Goal: Task Accomplishment & Management: Use online tool/utility

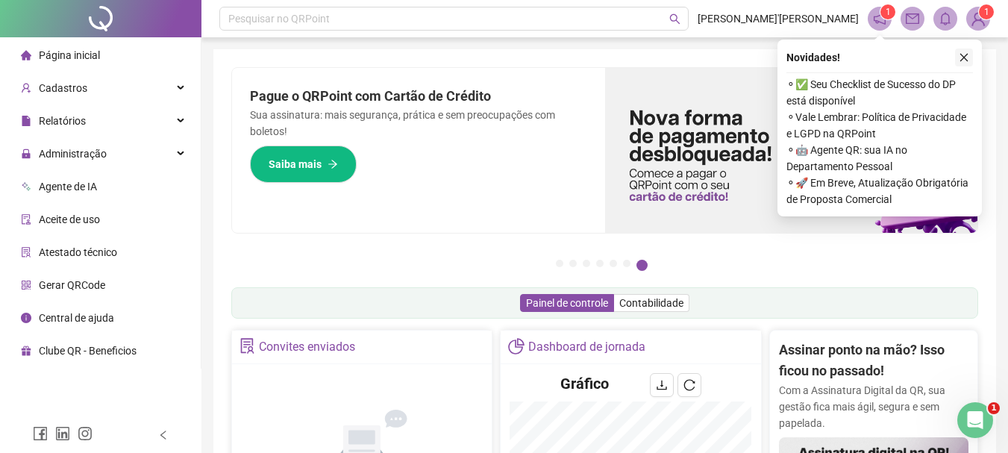
click at [958, 57] on button "button" at bounding box center [964, 57] width 18 height 18
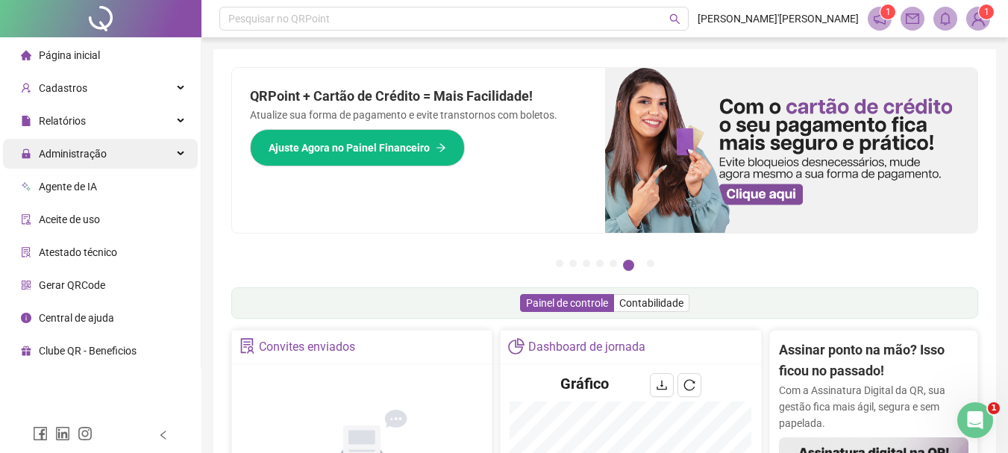
click at [138, 154] on div "Administração" at bounding box center [100, 154] width 195 height 30
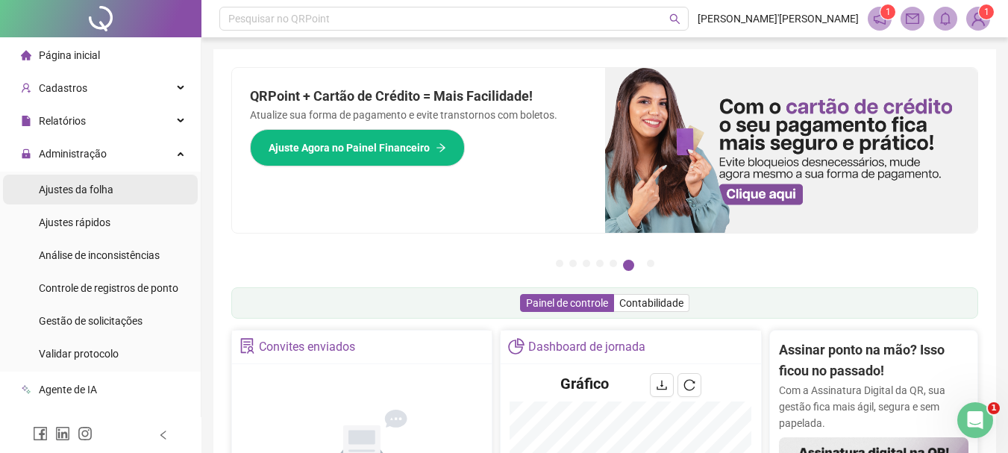
click at [131, 190] on li "Ajustes da folha" at bounding box center [100, 190] width 195 height 30
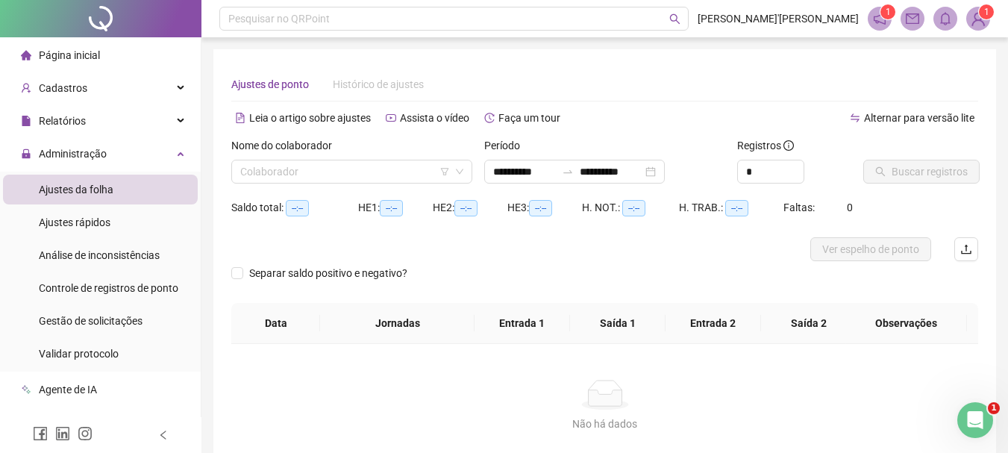
type input "**********"
click at [417, 175] on input "search" at bounding box center [345, 171] width 210 height 22
click at [355, 176] on input "search" at bounding box center [345, 171] width 210 height 22
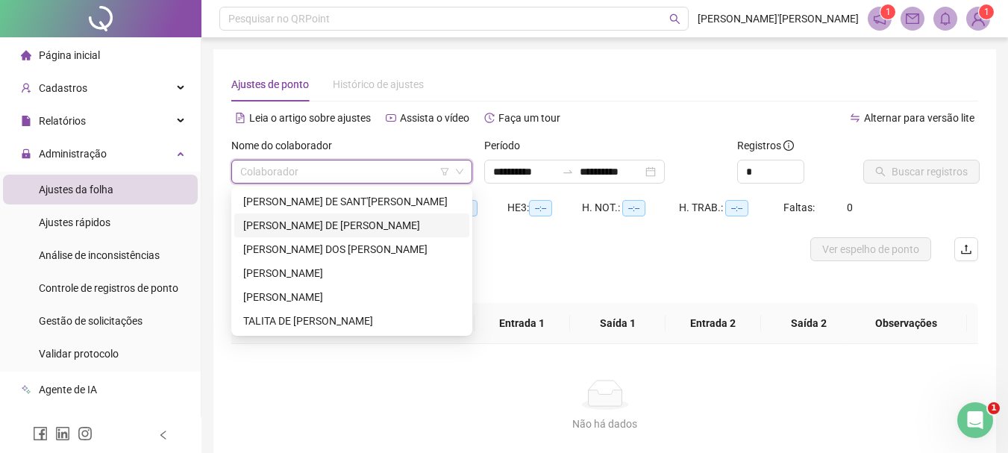
click at [337, 231] on div "[PERSON_NAME] DE [PERSON_NAME]" at bounding box center [351, 225] width 217 height 16
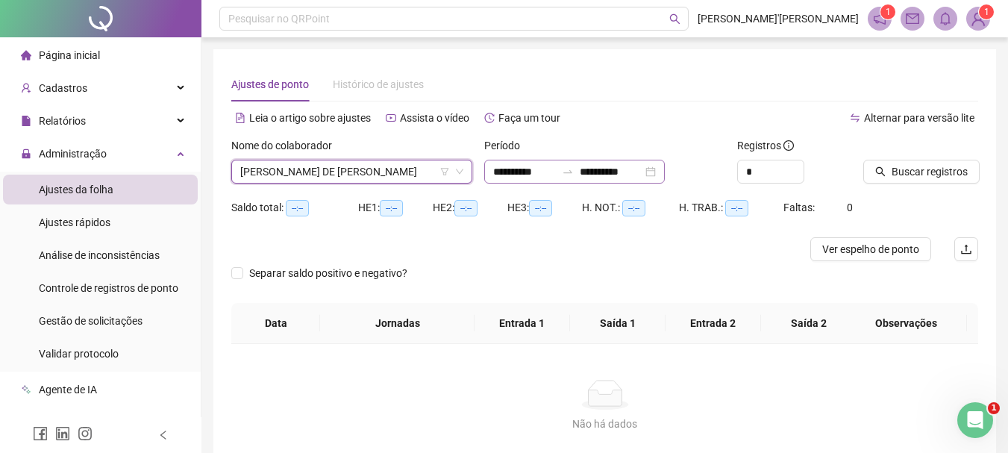
click at [665, 178] on div "**********" at bounding box center [574, 172] width 181 height 24
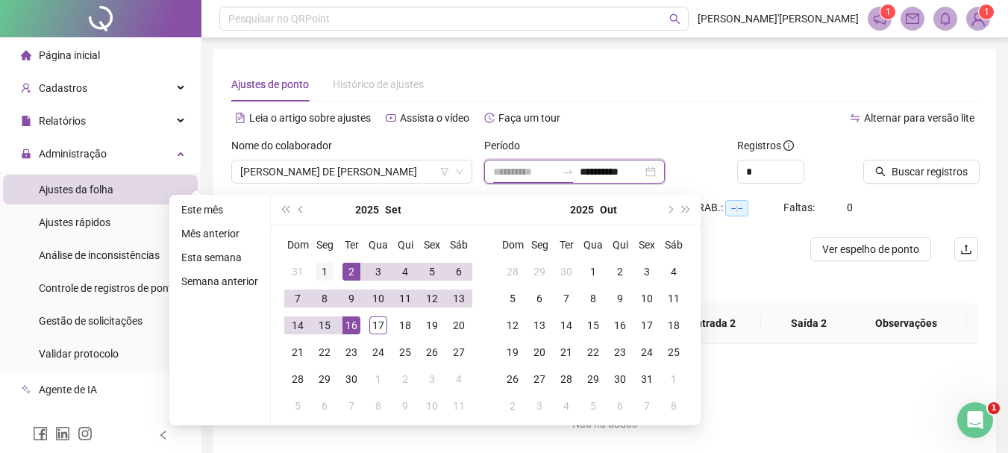
type input "**********"
click at [331, 269] on div "1" at bounding box center [325, 272] width 18 height 18
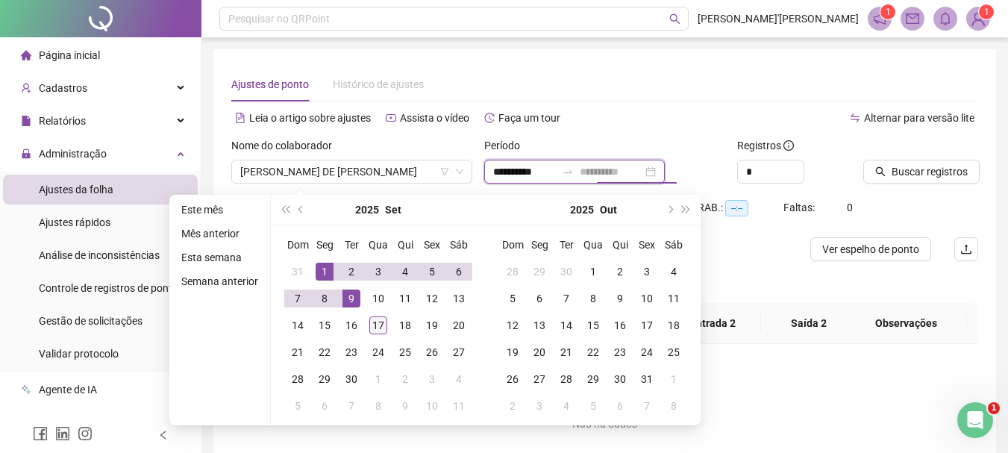
type input "**********"
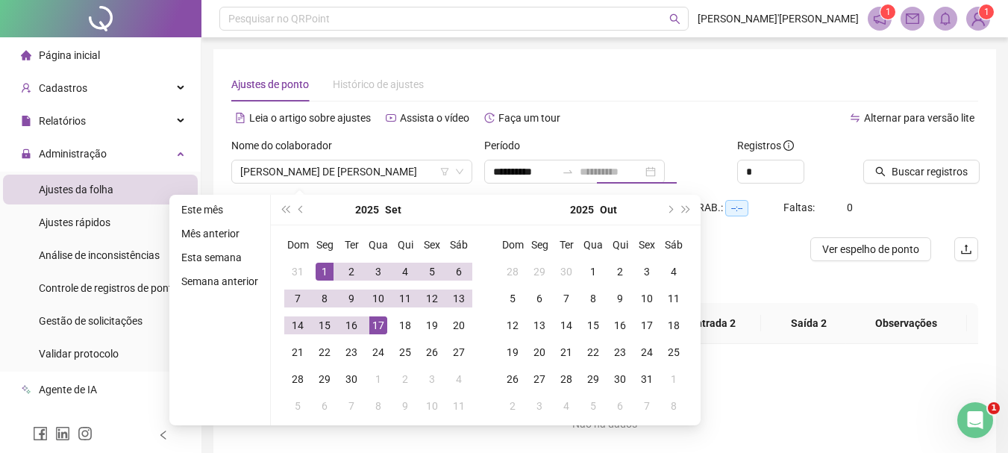
drag, startPoint x: 375, startPoint y: 320, endPoint x: 388, endPoint y: 320, distance: 12.7
click at [377, 320] on div "17" at bounding box center [378, 325] width 18 height 18
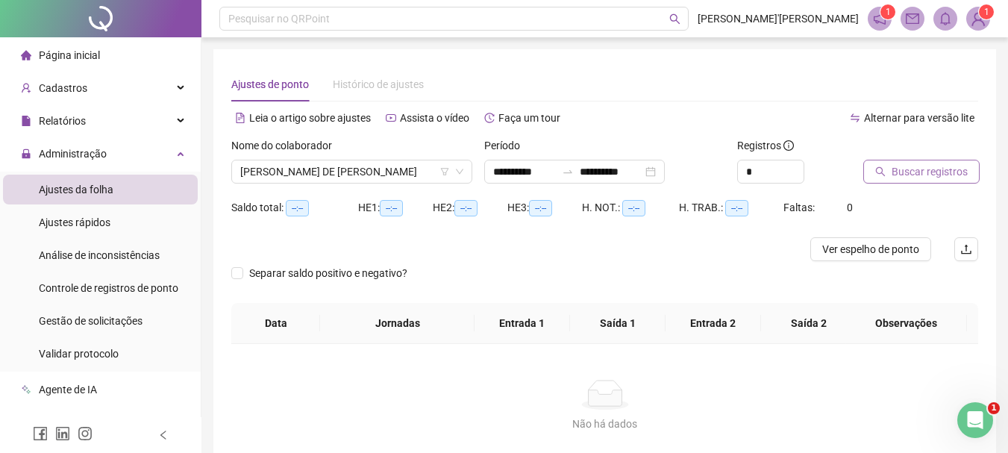
click at [944, 177] on span "Buscar registros" at bounding box center [930, 171] width 76 height 16
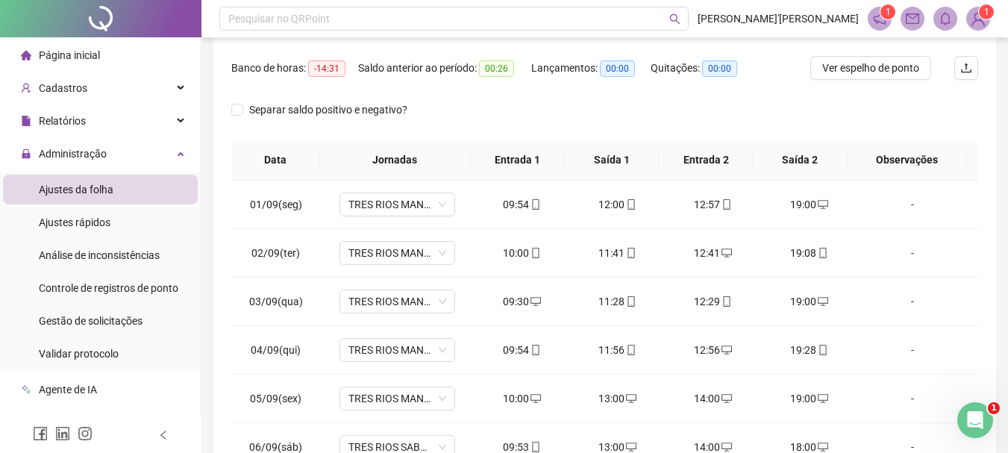
scroll to position [11, 0]
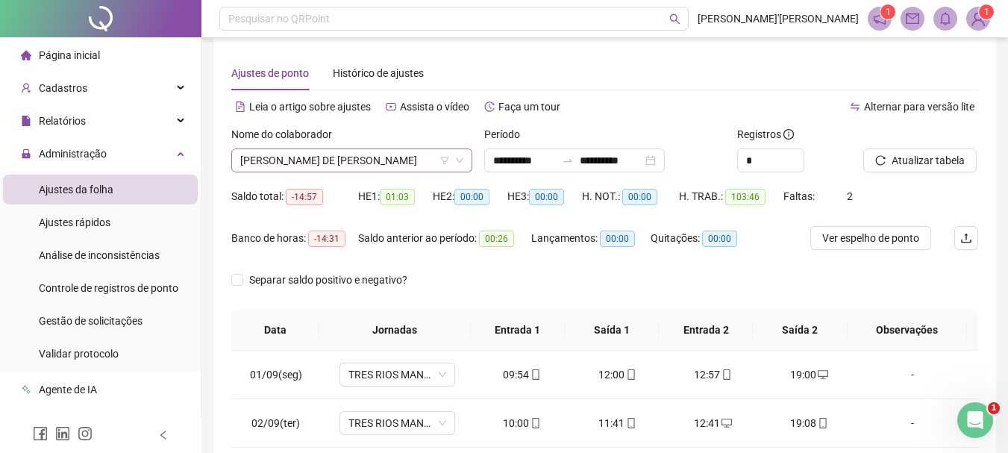
click at [288, 167] on span "[PERSON_NAME] DE [PERSON_NAME]" at bounding box center [351, 160] width 223 height 22
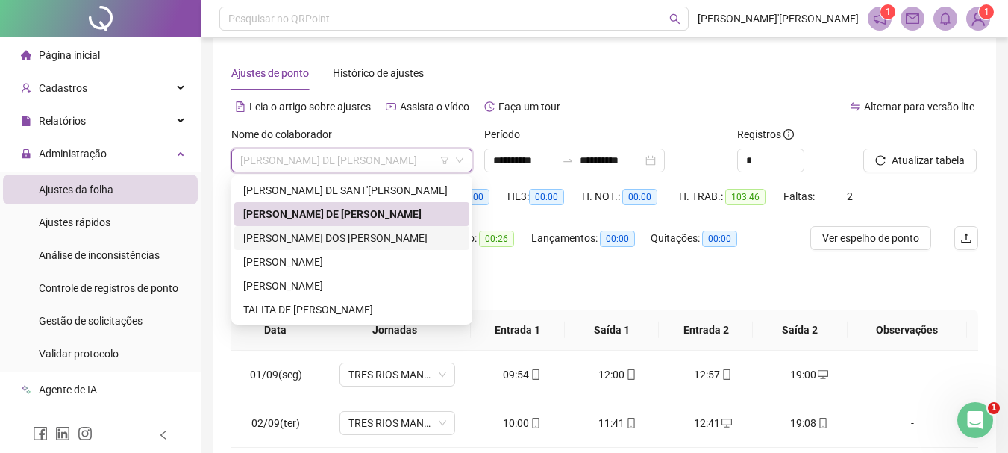
click at [269, 249] on div "[PERSON_NAME] DOS [PERSON_NAME]" at bounding box center [351, 238] width 235 height 24
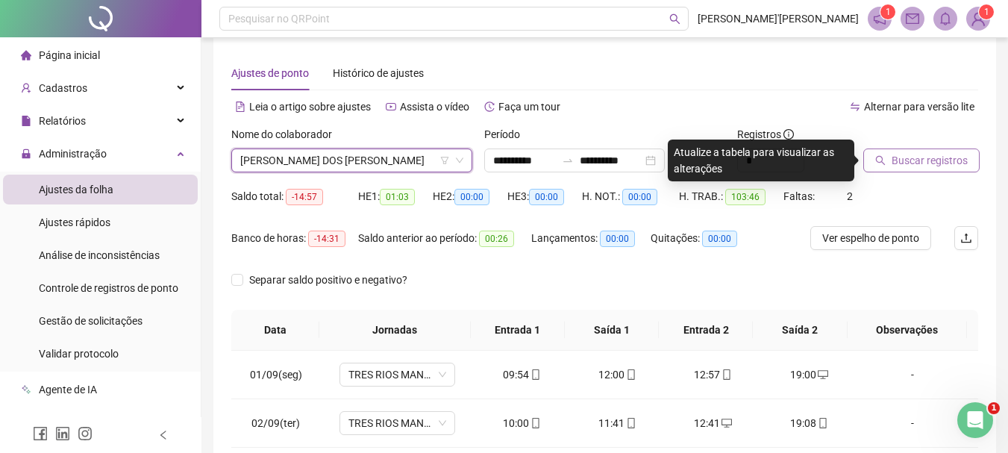
click at [894, 166] on span "Buscar registros" at bounding box center [930, 160] width 76 height 16
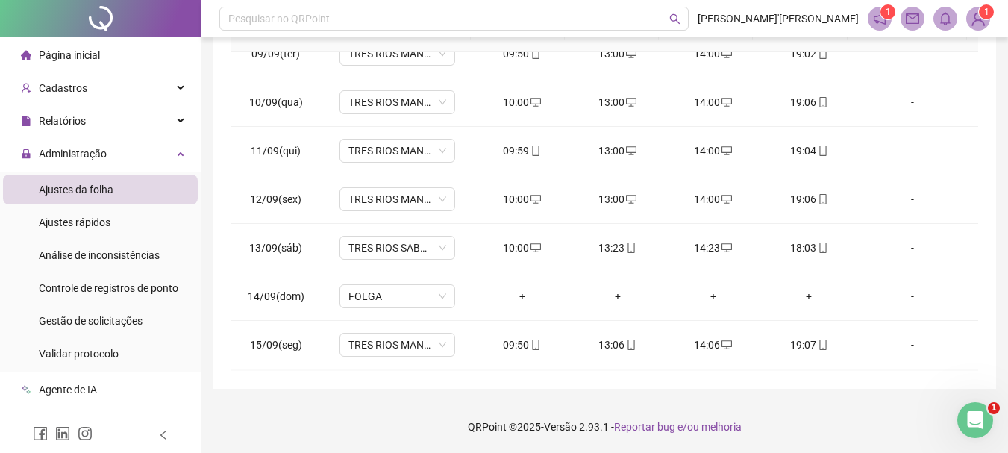
scroll to position [506, 0]
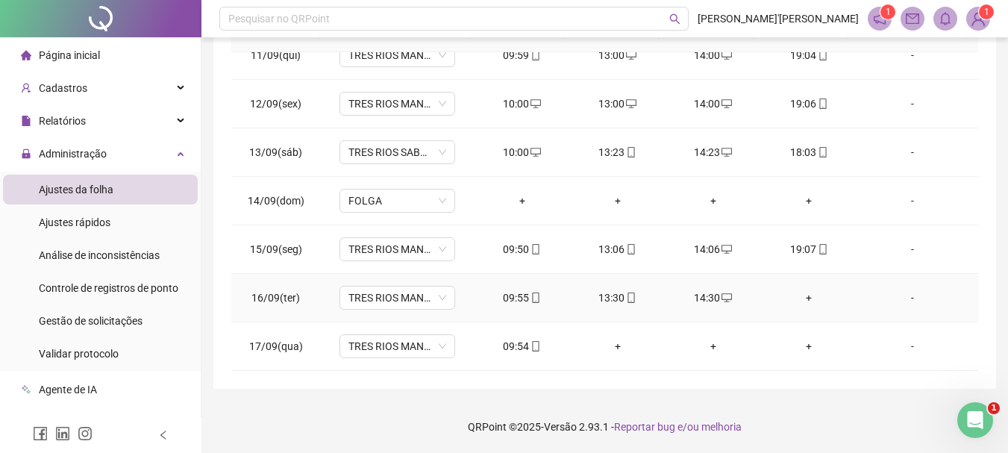
click at [797, 295] on div "+" at bounding box center [809, 298] width 72 height 16
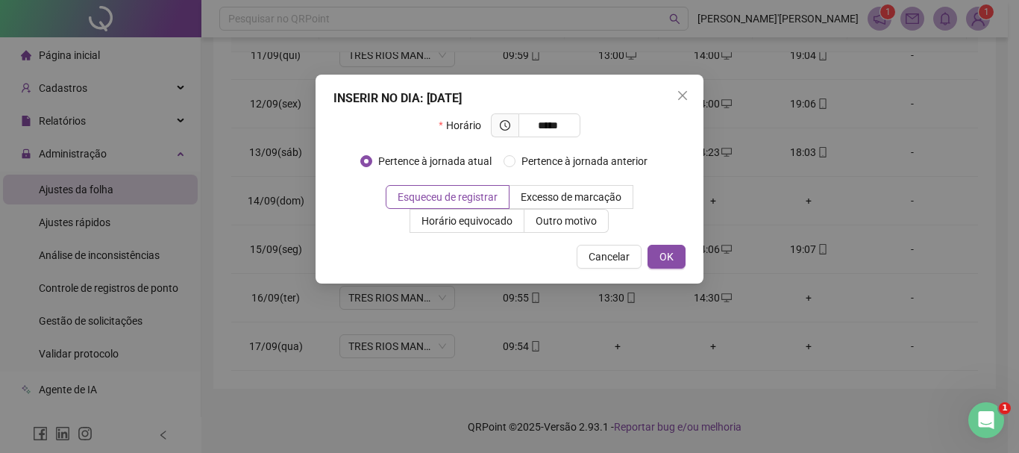
type input "*****"
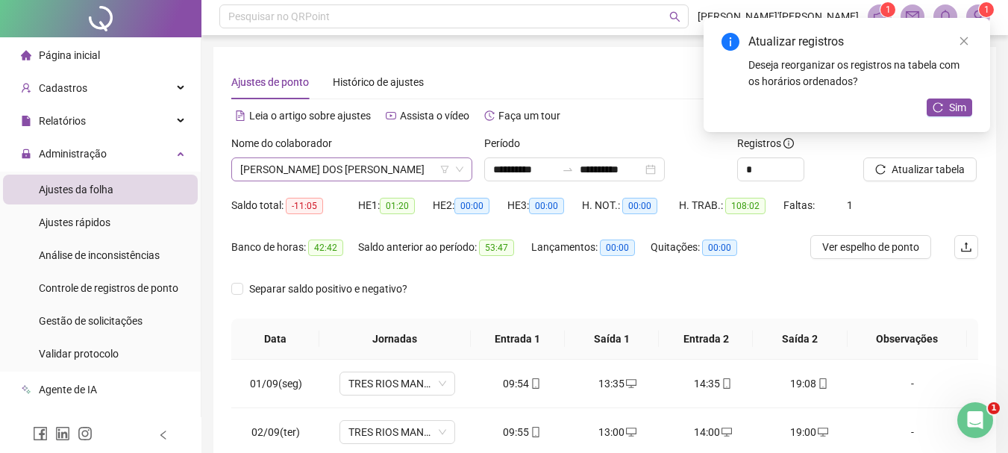
scroll to position [0, 0]
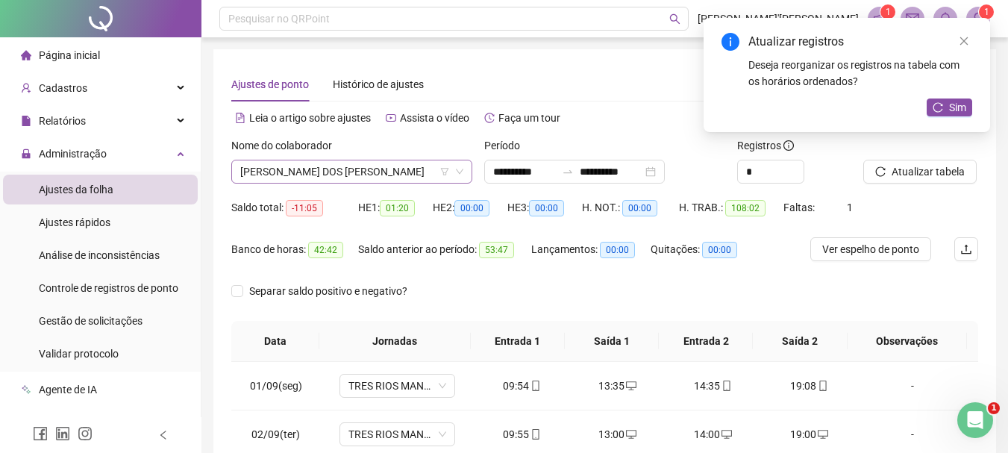
click at [368, 175] on span "[PERSON_NAME] DOS [PERSON_NAME]" at bounding box center [351, 171] width 223 height 22
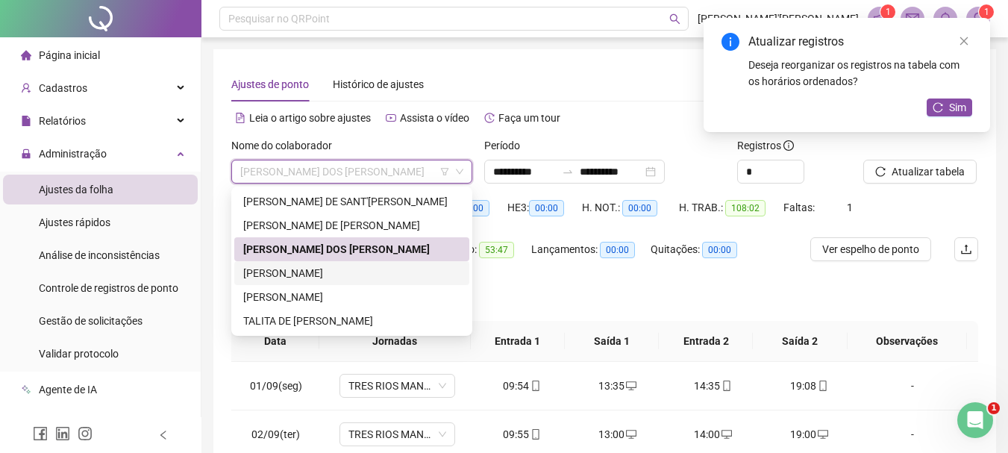
click at [340, 272] on div "[PERSON_NAME]" at bounding box center [351, 273] width 217 height 16
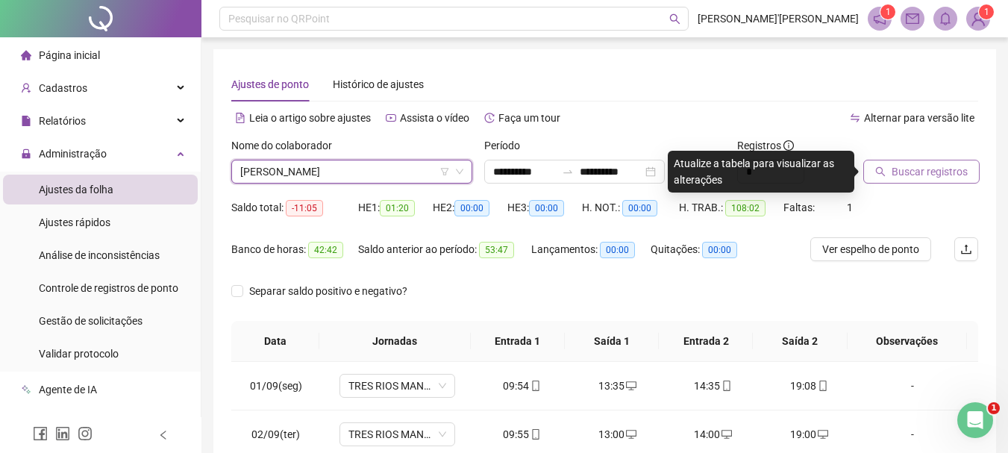
click at [901, 172] on span "Buscar registros" at bounding box center [930, 171] width 76 height 16
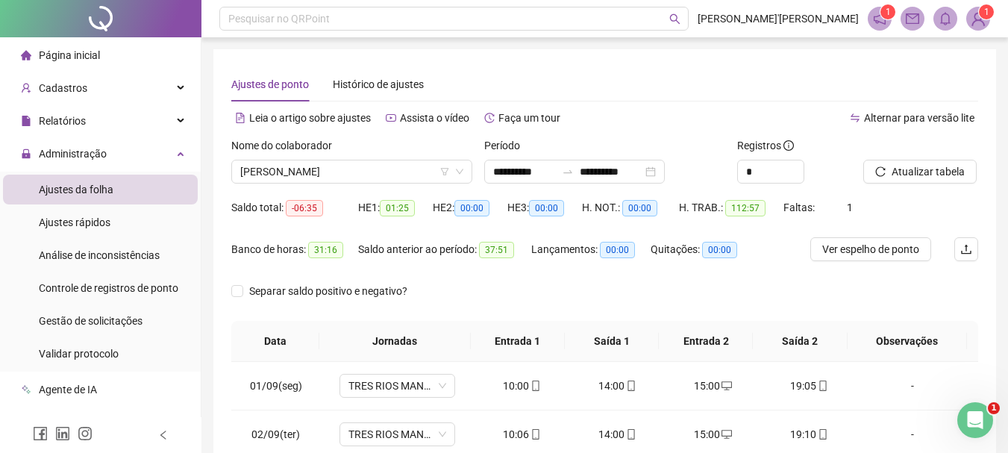
drag, startPoint x: 363, startPoint y: 174, endPoint x: 359, endPoint y: 235, distance: 61.3
click at [361, 174] on span "[PERSON_NAME]" at bounding box center [351, 171] width 223 height 22
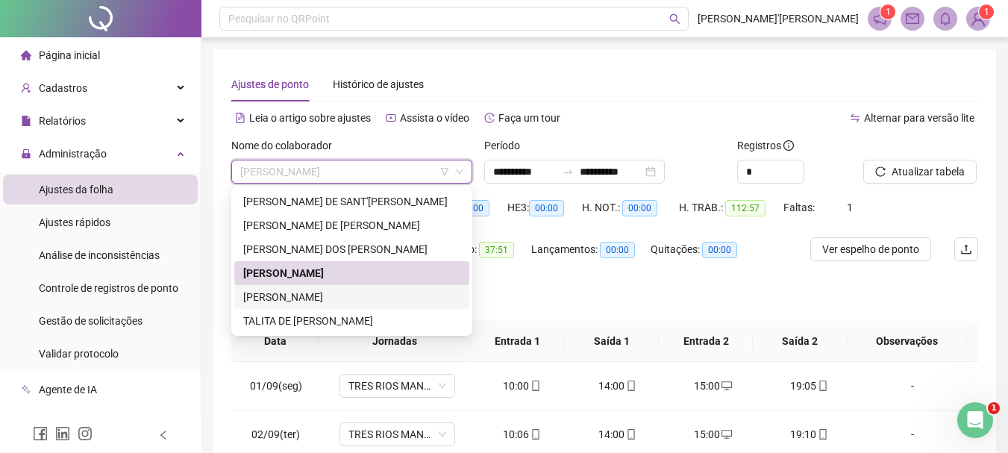
click at [291, 292] on div "[PERSON_NAME]" at bounding box center [351, 297] width 217 height 16
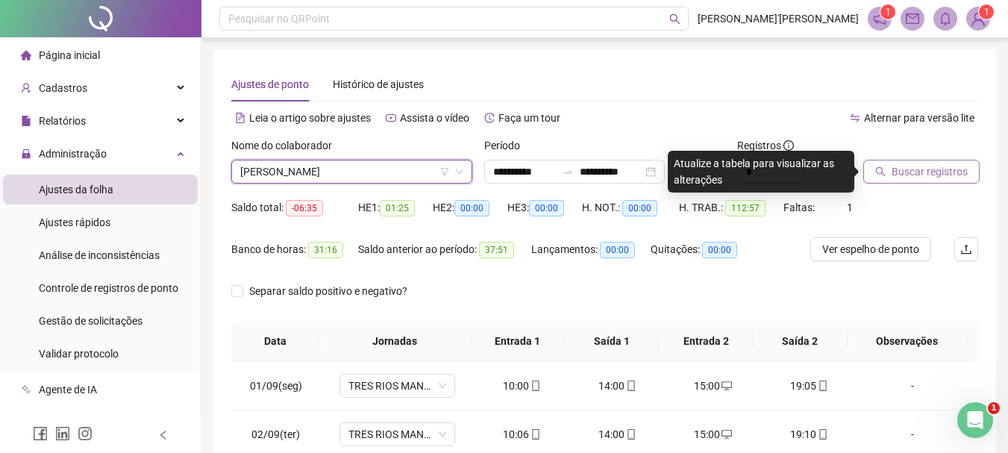
click at [913, 168] on span "Buscar registros" at bounding box center [930, 171] width 76 height 16
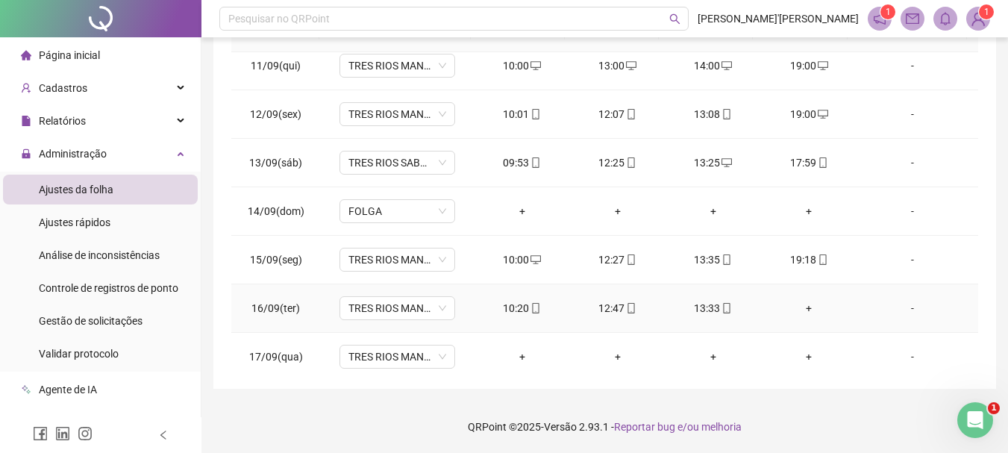
scroll to position [506, 0]
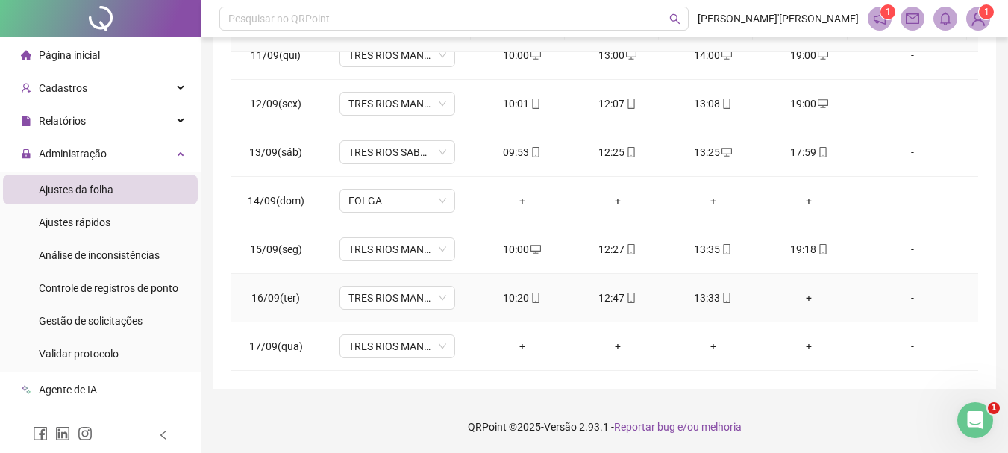
click at [801, 300] on div "+" at bounding box center [809, 298] width 72 height 16
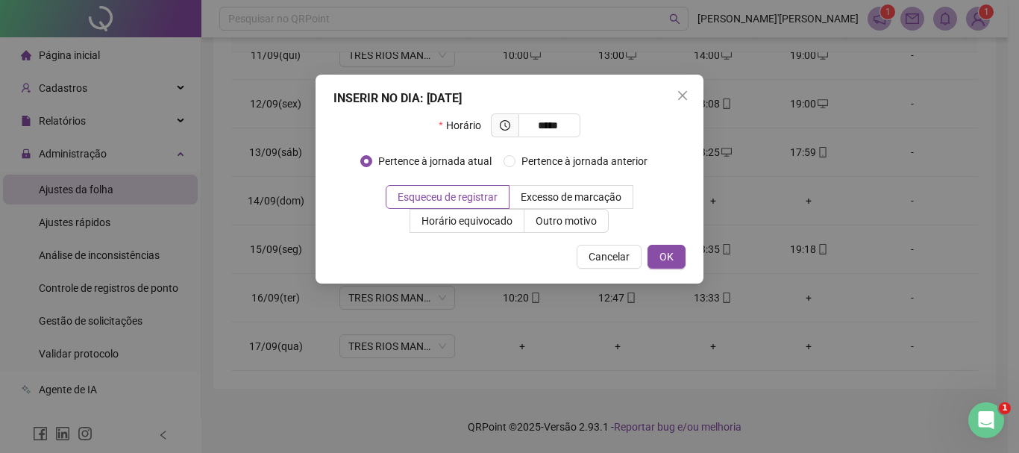
type input "*****"
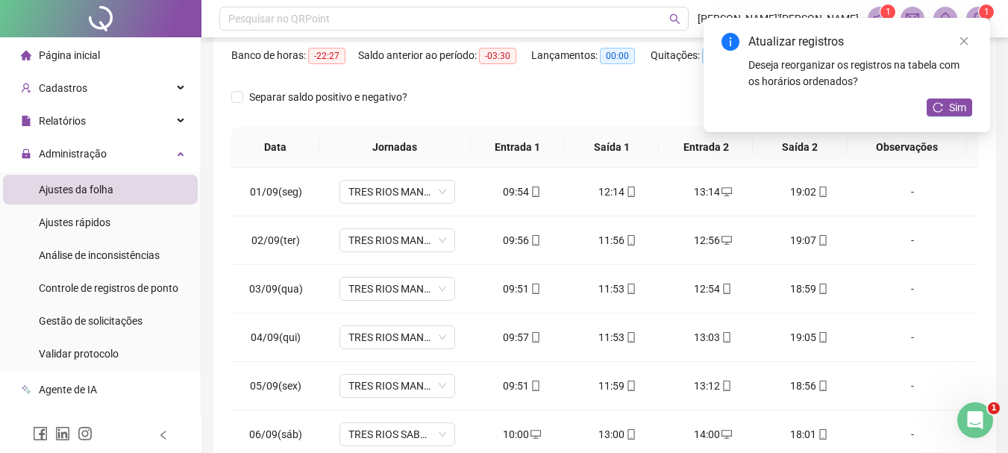
scroll to position [86, 0]
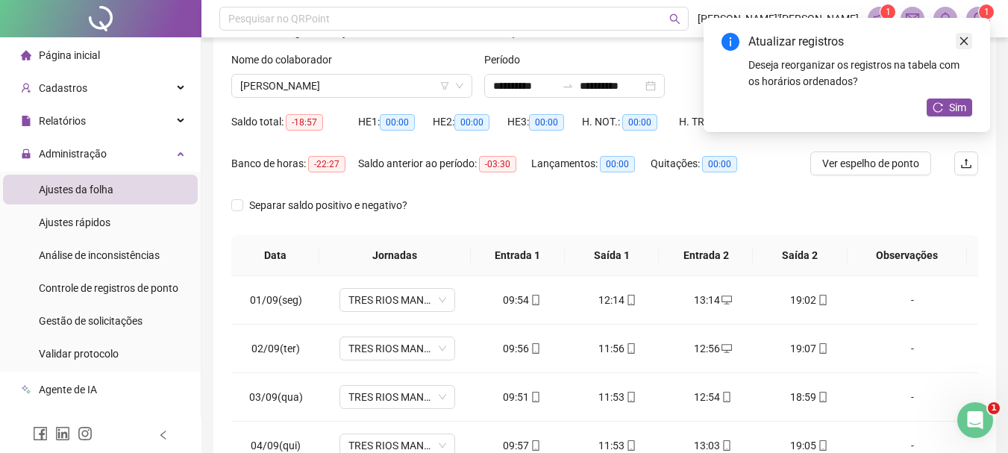
click at [971, 45] on link "Close" at bounding box center [964, 41] width 16 height 16
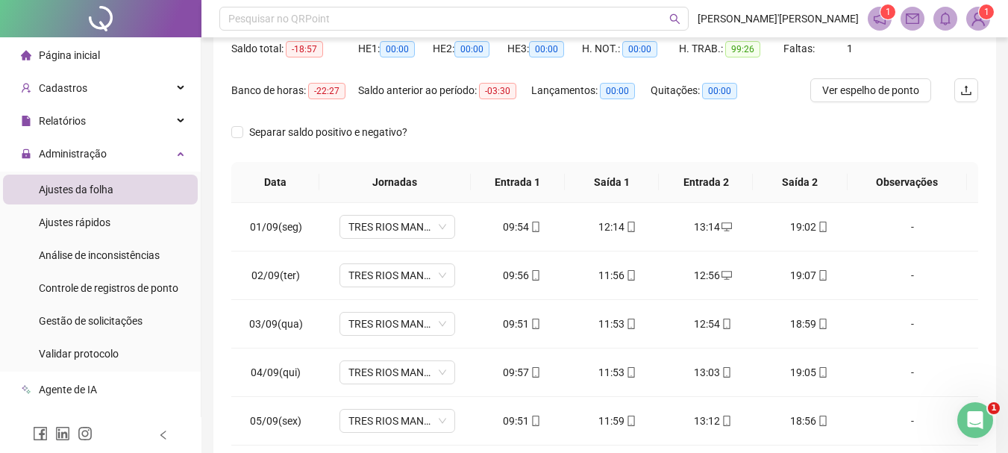
scroll to position [310, 0]
